Goal: Task Accomplishment & Management: Manage account settings

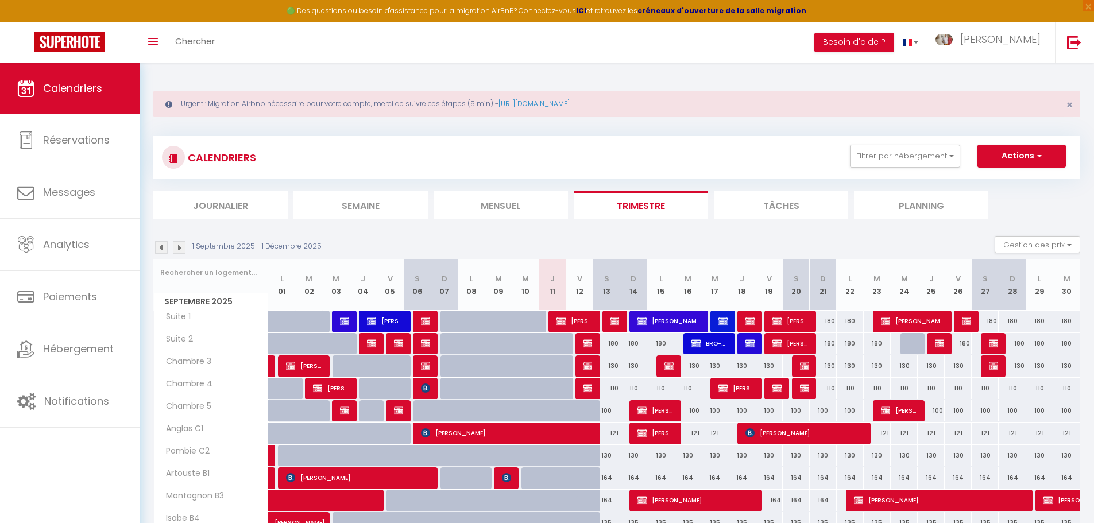
select select
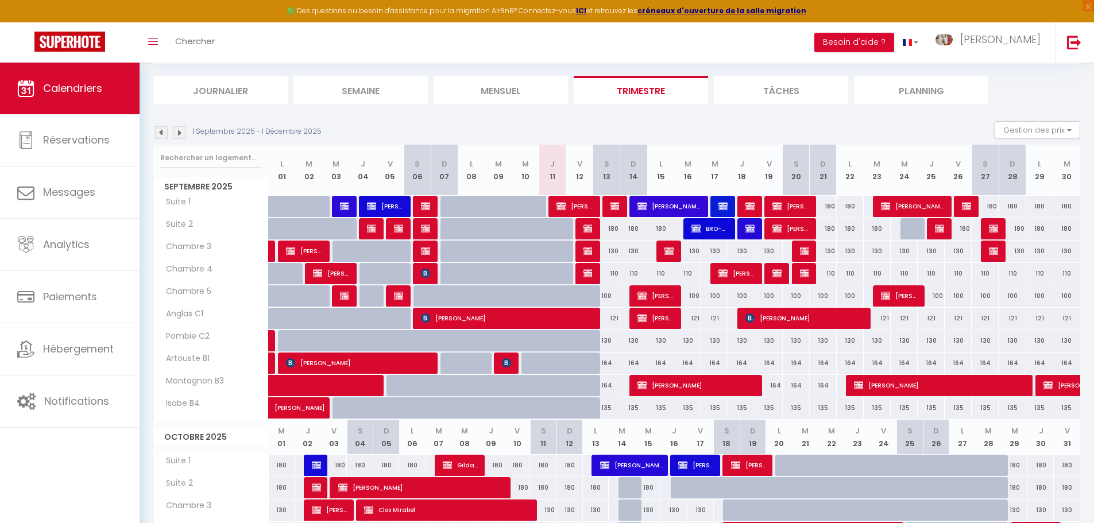
scroll to position [172, 0]
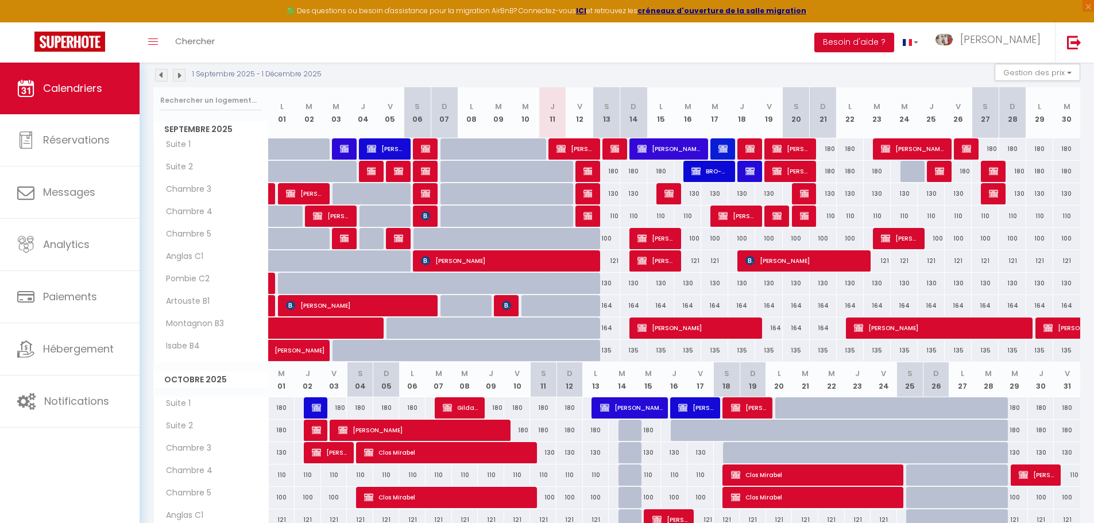
click at [588, 239] on div at bounding box center [589, 245] width 27 height 22
type input "100"
select select "1"
type input "Ven 12 Septembre 2025"
type input "Sam 13 Septembre 2025"
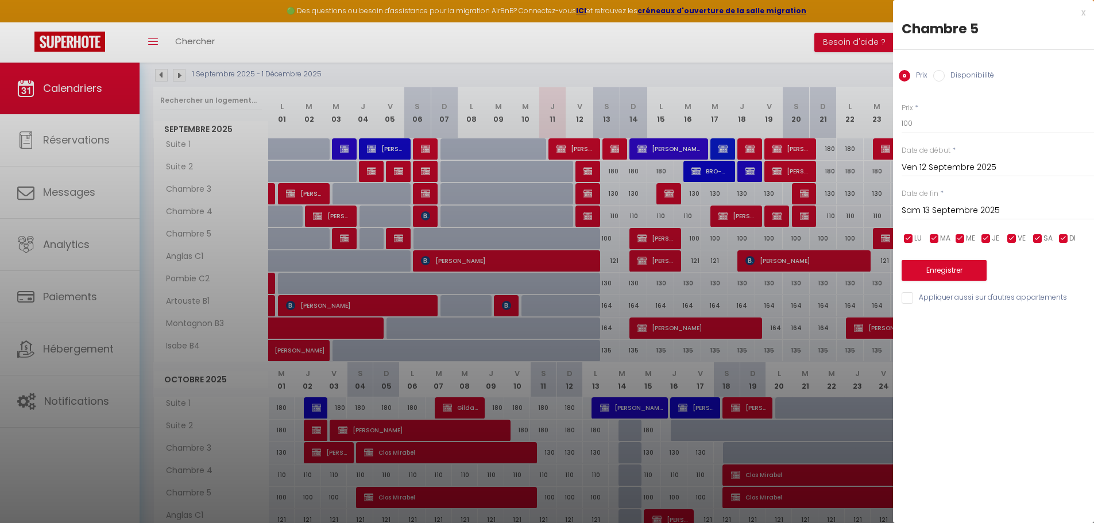
click at [943, 78] on input "Disponibilité" at bounding box center [938, 75] width 11 height 11
radio input "true"
radio input "false"
click at [902, 302] on input "Appliquer aussi sur d'autres appartements" at bounding box center [998, 298] width 192 height 11
checkbox input "true"
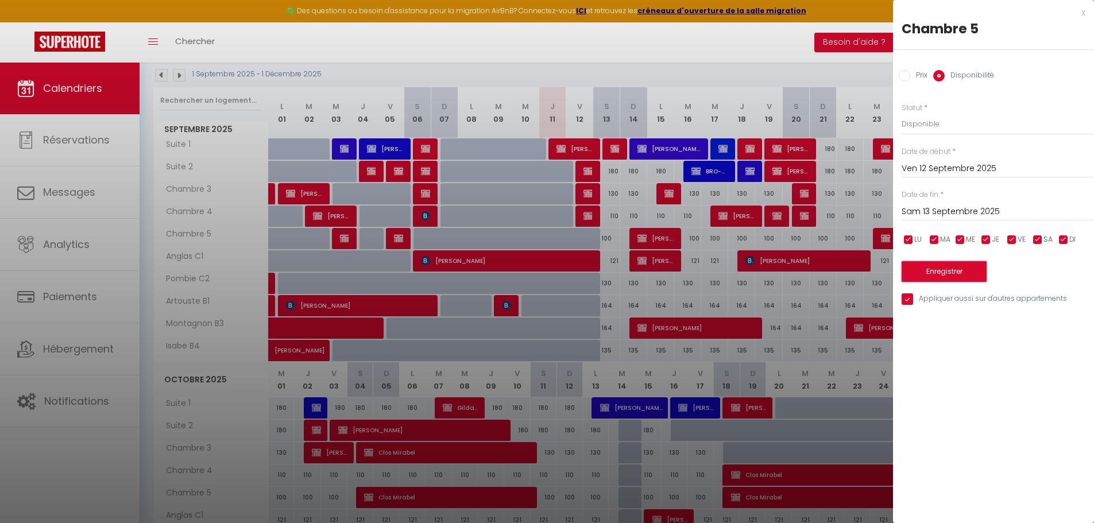
click at [930, 266] on button "Enregistrer" at bounding box center [944, 271] width 85 height 21
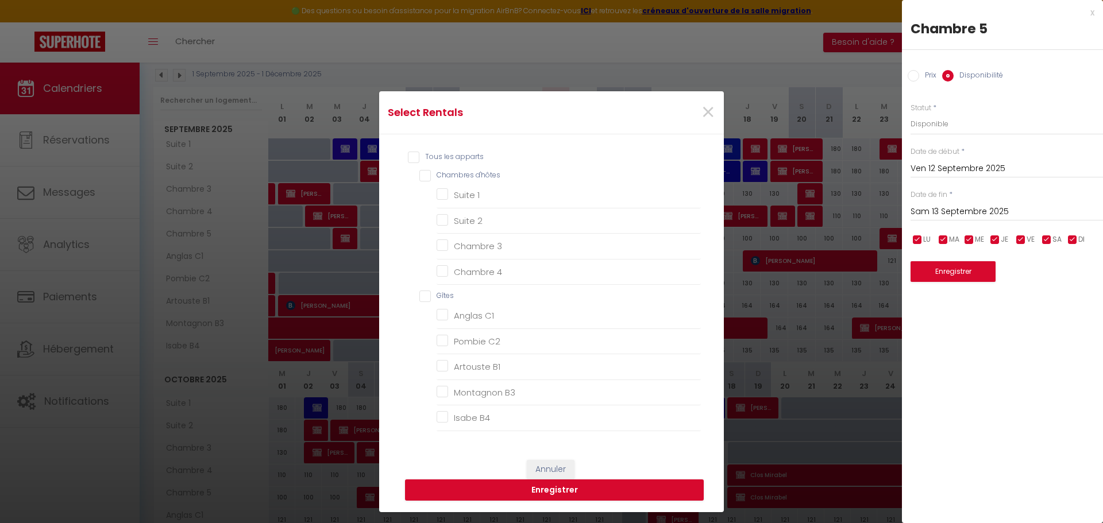
click at [412, 160] on input "Tous les apparts" at bounding box center [554, 157] width 293 height 11
checkbox input "true"
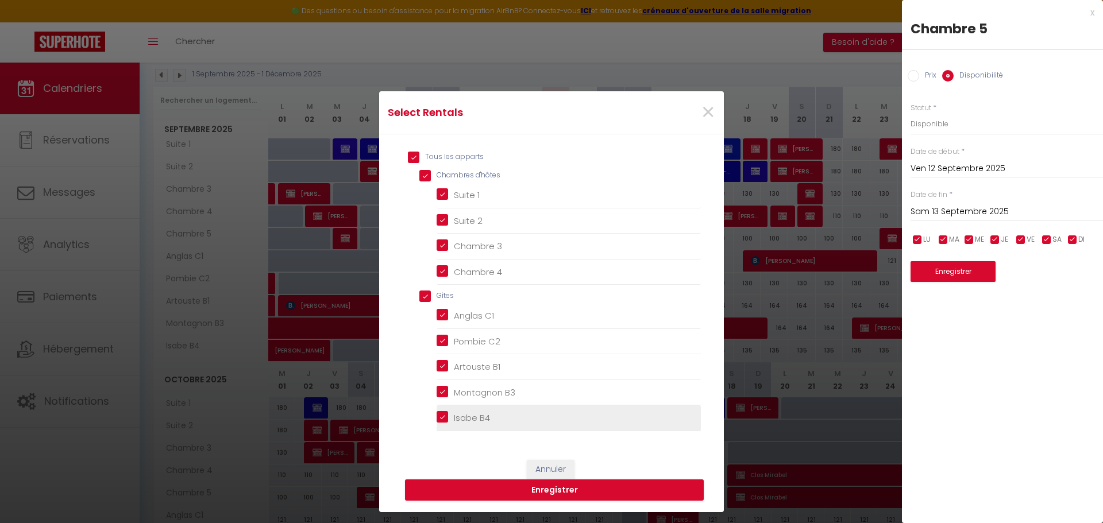
checkbox d\'hôtes "true"
checkbox 1 "true"
checkbox 2 "true"
checkbox 3 "true"
checkbox 4 "true"
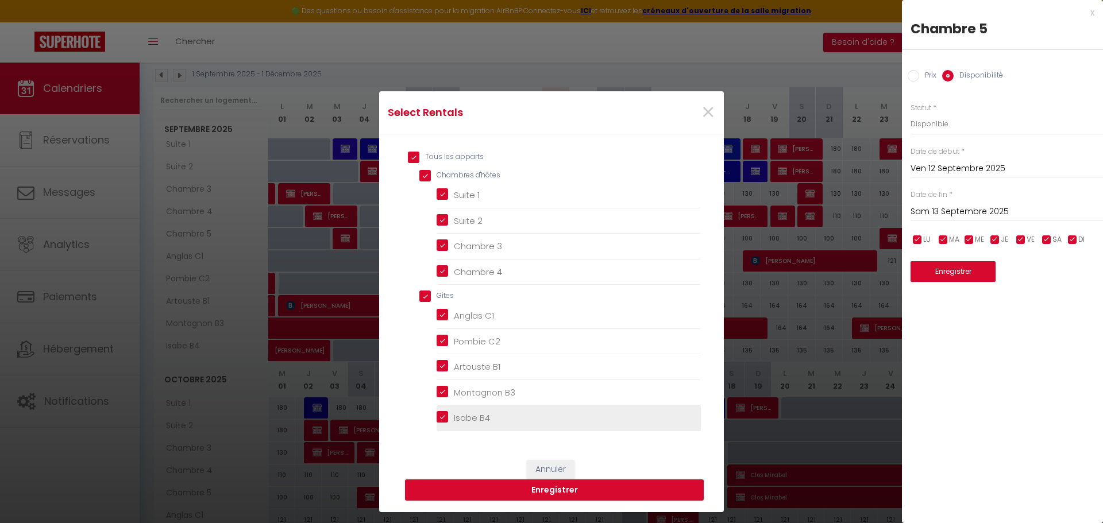
checkbox input "true"
checkbox C1 "true"
checkbox C2 "true"
checkbox B1 "true"
checkbox B3 "true"
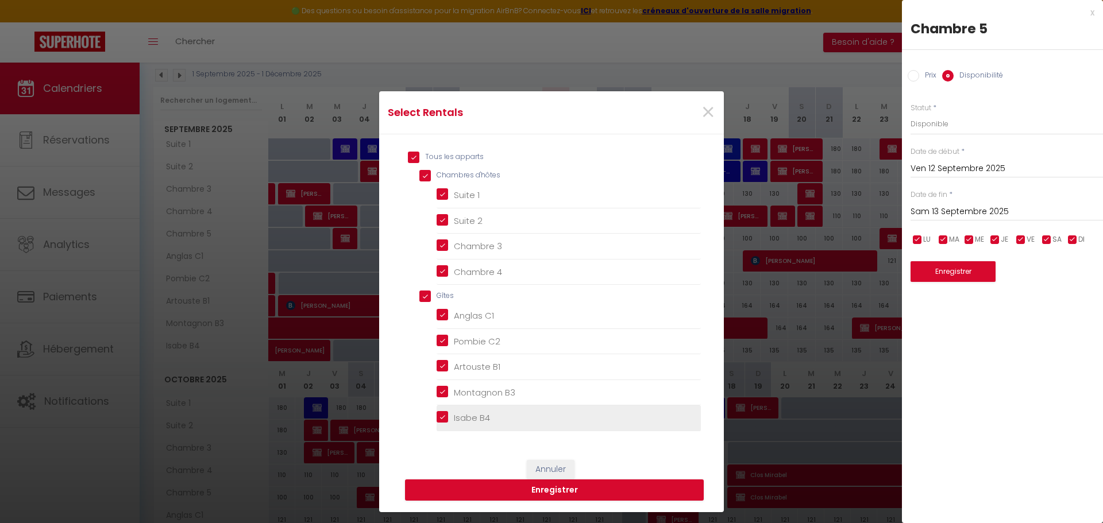
checkbox B4 "true"
click at [579, 484] on button "Enregistrer" at bounding box center [554, 491] width 299 height 22
